Goal: Transaction & Acquisition: Purchase product/service

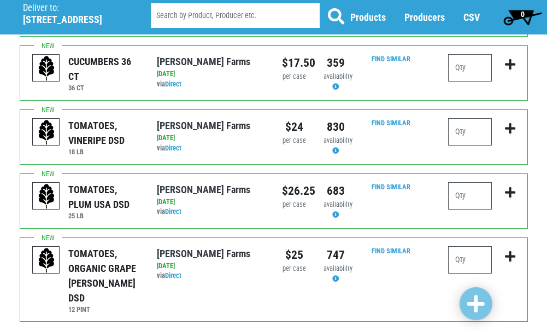
scroll to position [1236, 0]
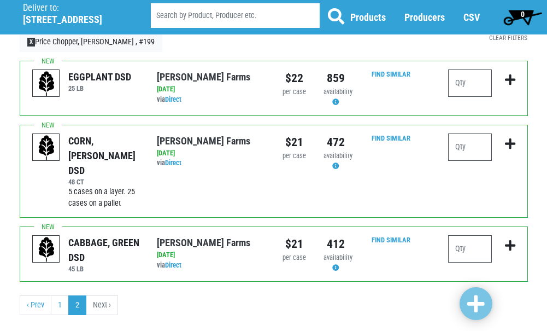
scroll to position [65, 0]
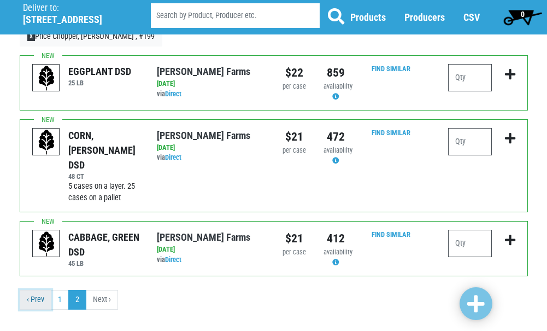
click at [34, 290] on link "‹ Prev" at bounding box center [36, 300] width 32 height 20
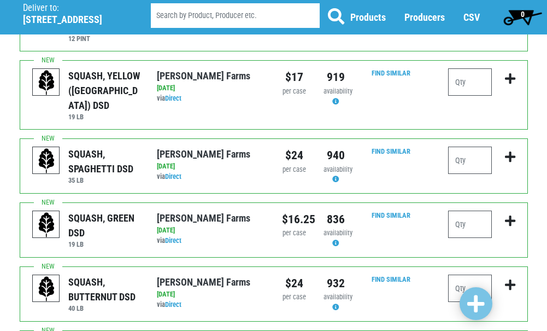
scroll to position [492, 0]
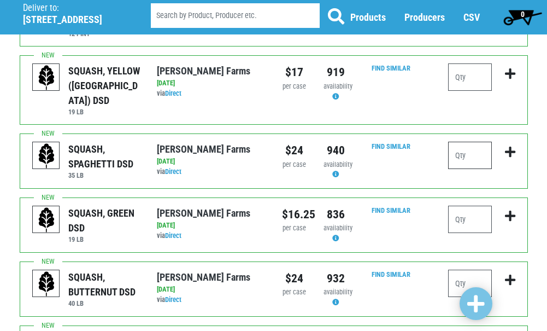
click at [480, 142] on input "number" at bounding box center [470, 155] width 44 height 27
type input "1"
click at [466, 269] on input "number" at bounding box center [470, 282] width 44 height 27
type input "2"
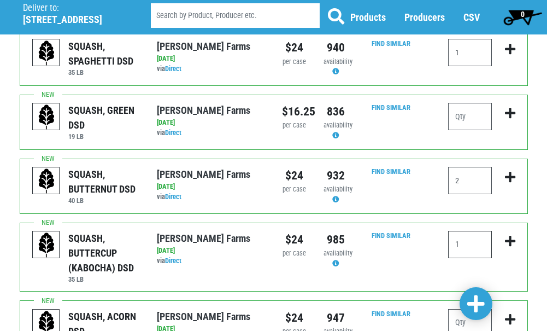
scroll to position [656, 0]
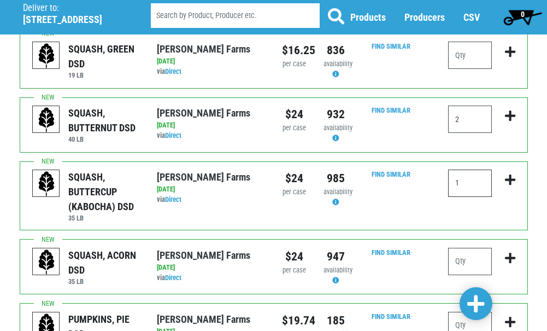
type input "1"
click at [465, 247] on input "number" at bounding box center [470, 260] width 44 height 27
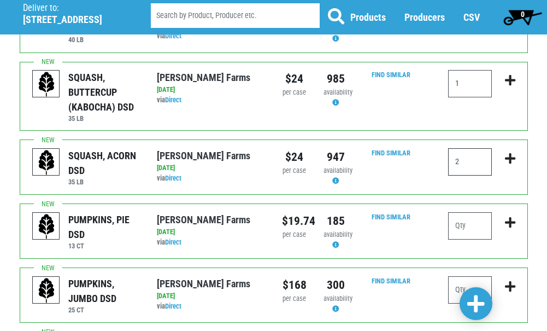
scroll to position [765, 0]
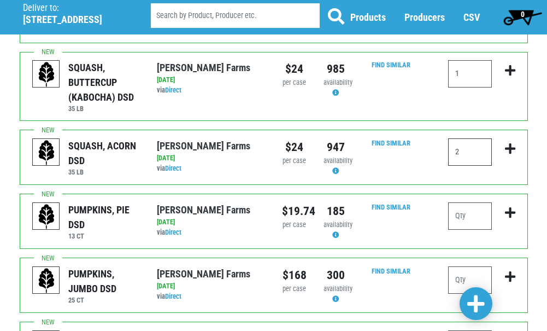
type input "2"
click at [462, 202] on input "number" at bounding box center [470, 215] width 44 height 27
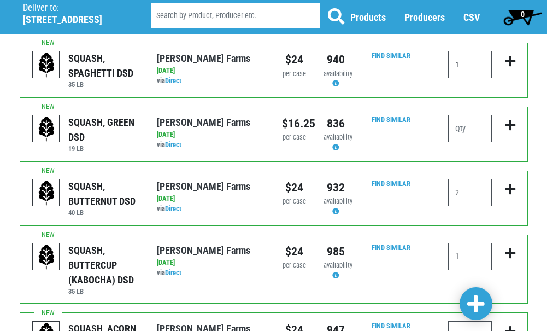
scroll to position [546, 0]
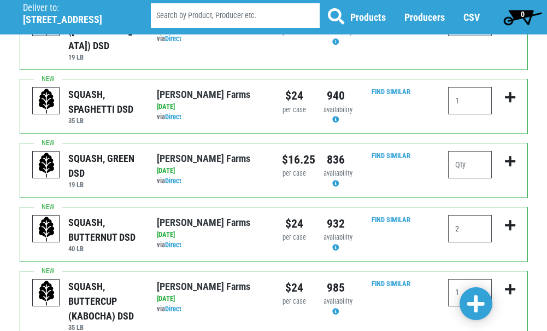
type input "3"
click at [482, 303] on span at bounding box center [475, 304] width 17 height 20
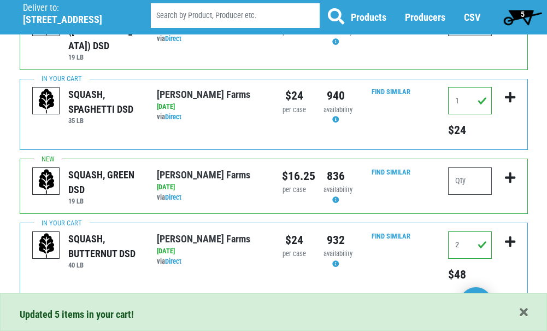
click at [514, 13] on span "5" at bounding box center [522, 17] width 49 height 22
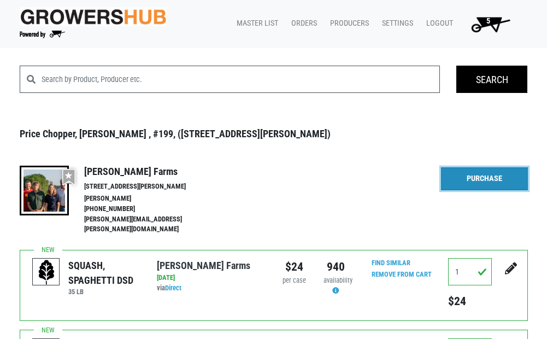
click at [474, 180] on link "Purchase" at bounding box center [484, 178] width 86 height 23
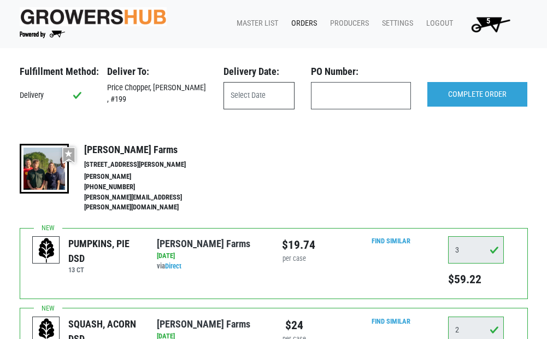
click at [247, 95] on input "text" at bounding box center [258, 95] width 71 height 27
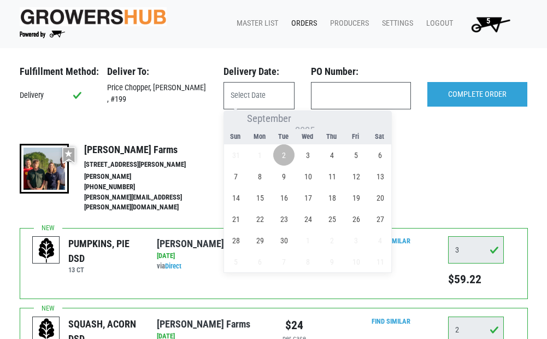
click at [283, 156] on span "2" at bounding box center [283, 154] width 21 height 21
type input "[DATE]"
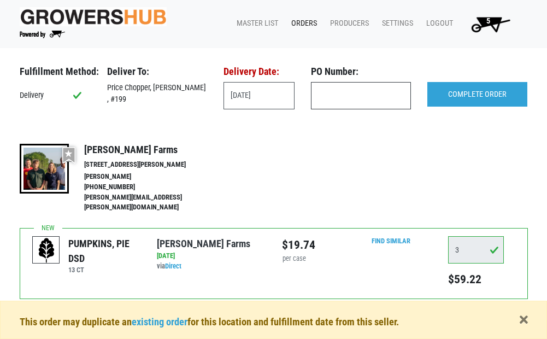
click at [342, 89] on input "text" at bounding box center [361, 95] width 100 height 27
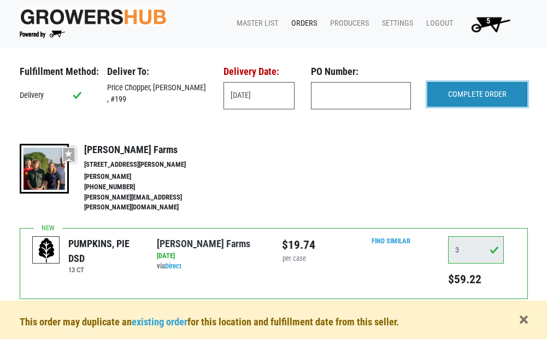
click at [476, 97] on input "COMPLETE ORDER" at bounding box center [477, 94] width 100 height 25
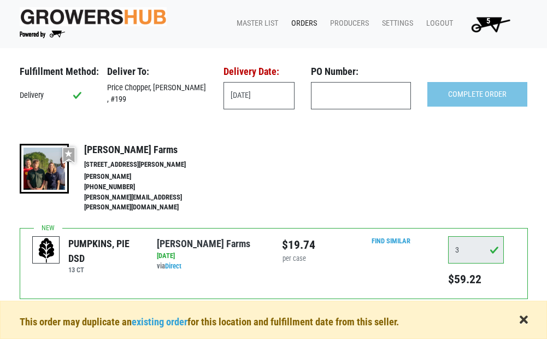
click at [525, 321] on span "button" at bounding box center [524, 320] width 8 height 12
